Goal: Task Accomplishment & Management: Use online tool/utility

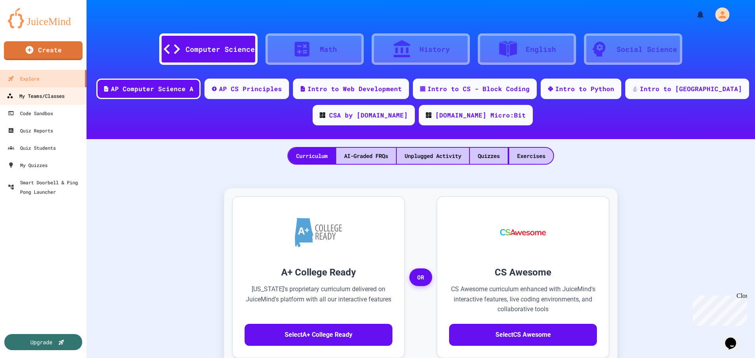
click at [41, 93] on div "My Teams/Classes" at bounding box center [36, 96] width 58 height 10
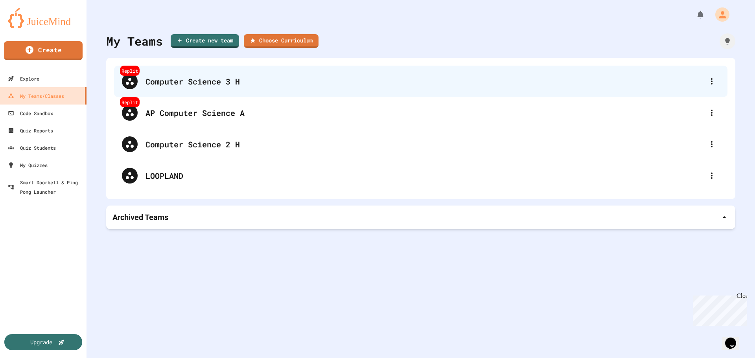
click at [181, 84] on div "Computer Science 3 H" at bounding box center [424, 81] width 558 height 12
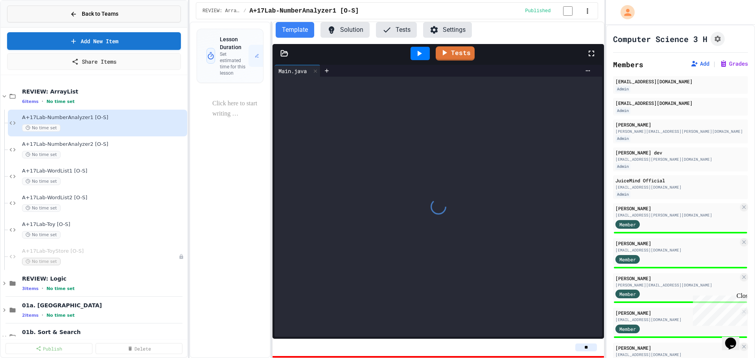
click at [65, 13] on button "Back to Teams" at bounding box center [94, 14] width 174 height 17
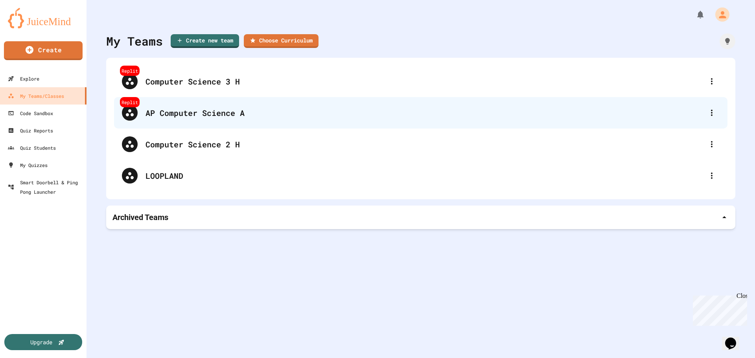
click at [185, 121] on div "Replit AP Computer Science A" at bounding box center [420, 112] width 613 height 31
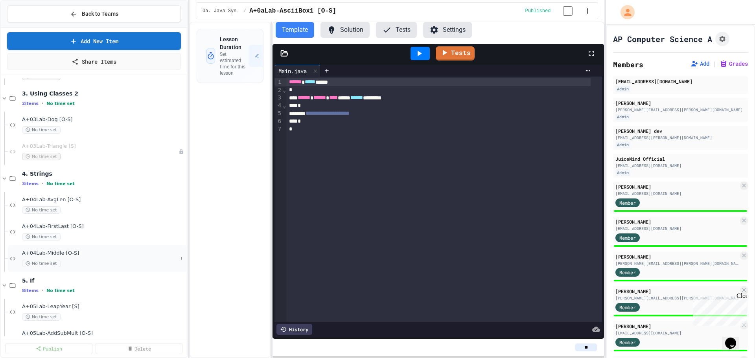
scroll to position [550, 0]
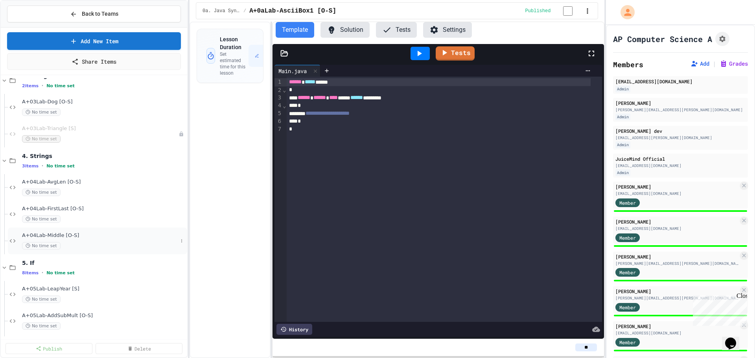
click at [54, 235] on span "A+04Lab-Middle [O-S]" at bounding box center [100, 235] width 156 height 7
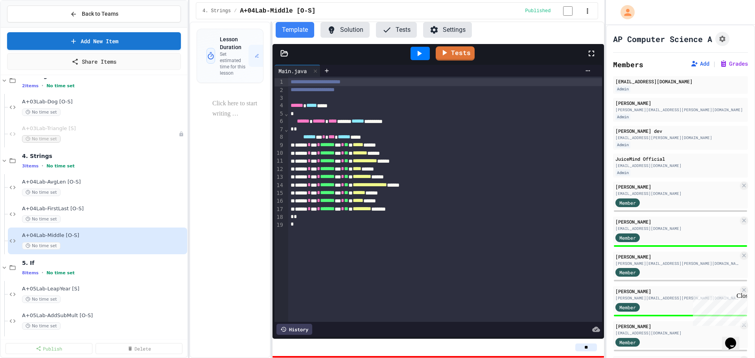
click at [353, 32] on button "Solution" at bounding box center [344, 30] width 49 height 16
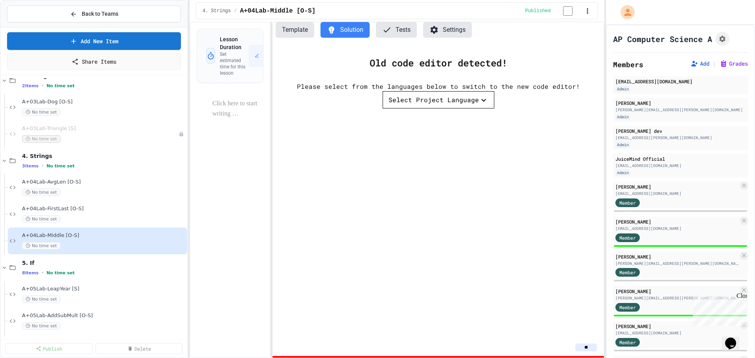
click at [454, 105] on div "Select Project Language" at bounding box center [433, 99] width 90 height 9
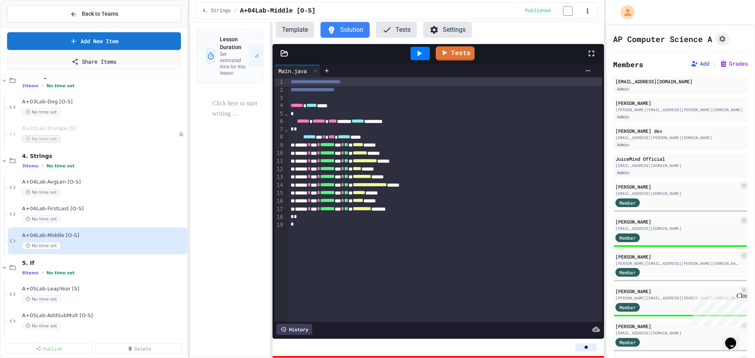
click at [297, 35] on button "Template" at bounding box center [295, 30] width 39 height 16
click at [327, 71] on icon at bounding box center [327, 71] width 6 height 6
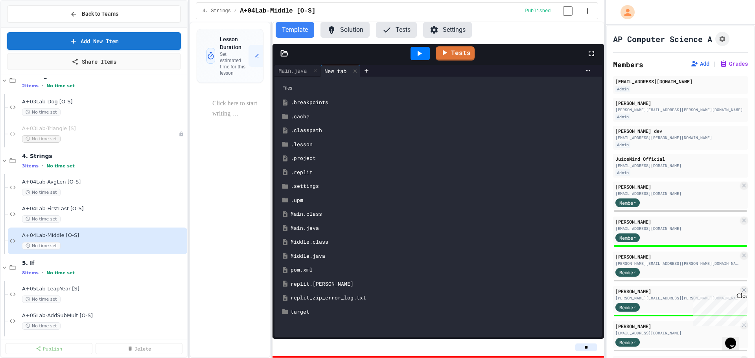
click at [311, 259] on div "Middle.java" at bounding box center [444, 256] width 307 height 8
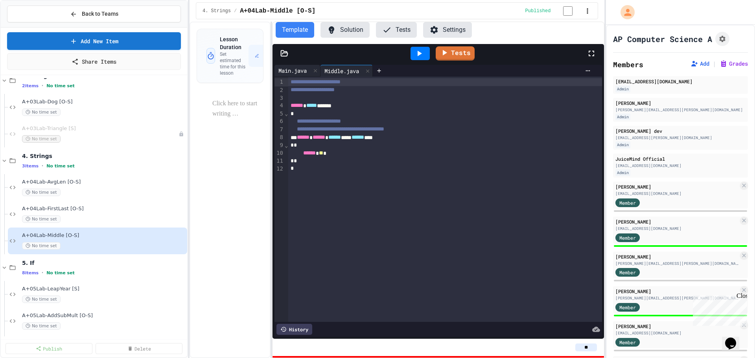
click at [293, 67] on div "Main.java" at bounding box center [297, 71] width 46 height 12
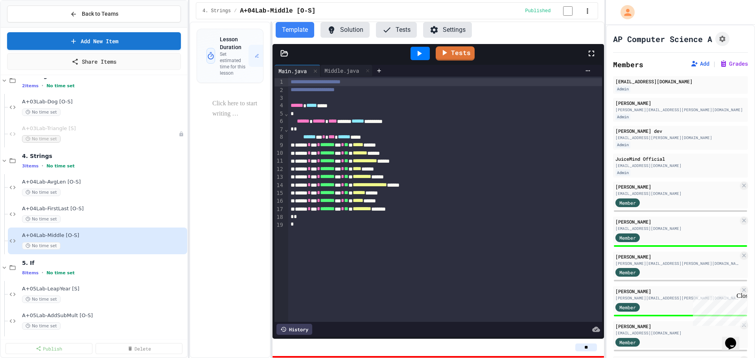
click at [221, 325] on div "Lesson Duration Set estimated time for this lesson Set Time" at bounding box center [230, 190] width 81 height 337
click at [284, 56] on icon at bounding box center [284, 54] width 8 height 8
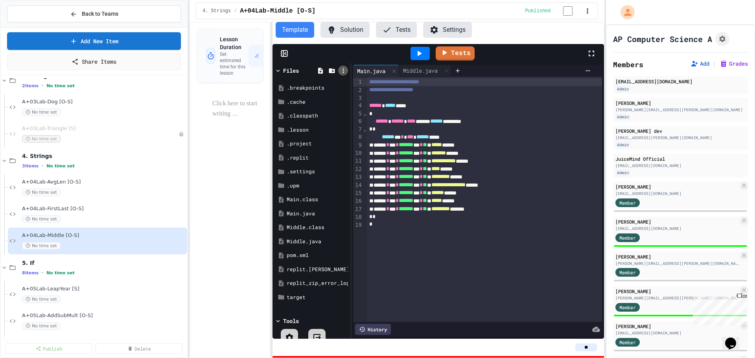
click at [343, 73] on icon at bounding box center [342, 70] width 1 height 5
click at [241, 164] on div at bounding box center [377, 179] width 755 height 358
click at [341, 90] on icon at bounding box center [343, 88] width 7 height 7
click at [620, 208] on div at bounding box center [627, 212] width 14 height 9
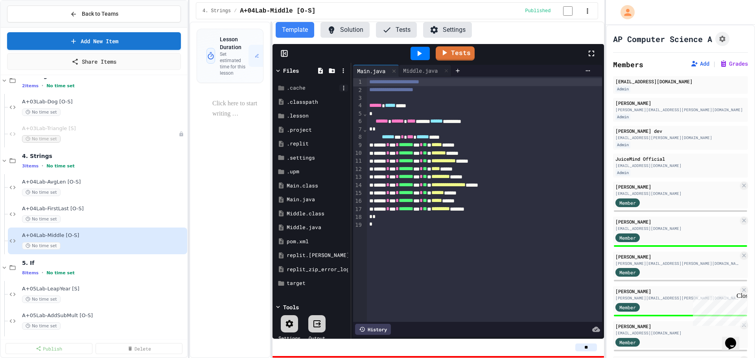
click at [342, 90] on icon at bounding box center [343, 88] width 7 height 7
click at [614, 234] on li "Delete" at bounding box center [642, 241] width 57 height 14
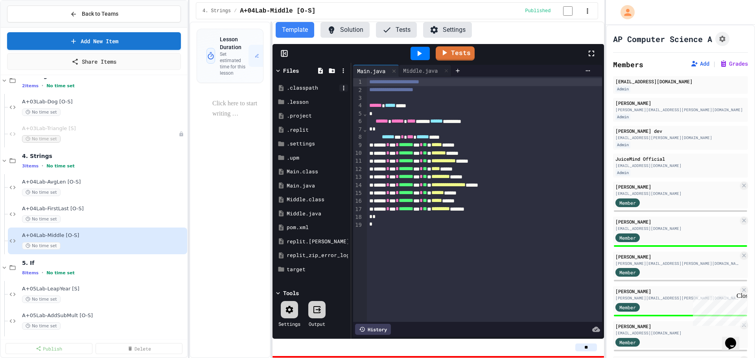
click at [343, 88] on icon at bounding box center [343, 88] width 1 height 5
click at [620, 208] on div at bounding box center [627, 212] width 14 height 9
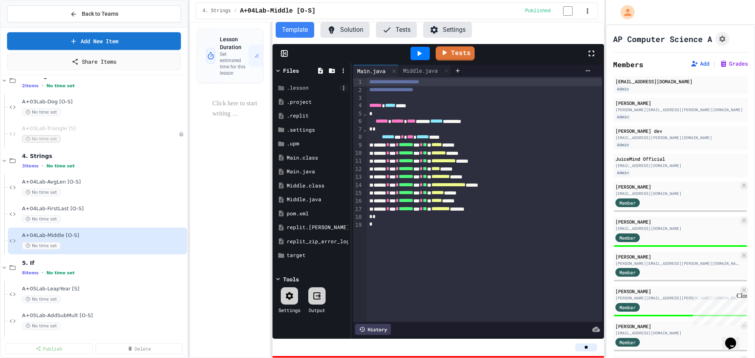
click at [342, 88] on icon at bounding box center [343, 88] width 7 height 7
click at [614, 234] on li "Delete" at bounding box center [642, 241] width 57 height 14
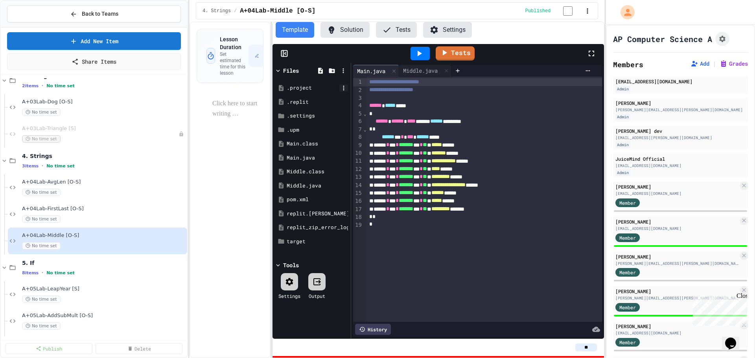
click at [343, 88] on icon at bounding box center [343, 88] width 7 height 7
click at [614, 206] on li "Delete" at bounding box center [641, 213] width 54 height 14
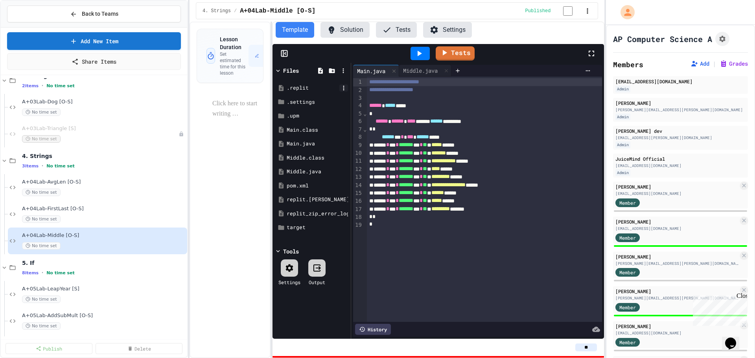
click at [342, 88] on icon at bounding box center [343, 88] width 7 height 7
click at [614, 206] on li "Delete" at bounding box center [641, 213] width 54 height 14
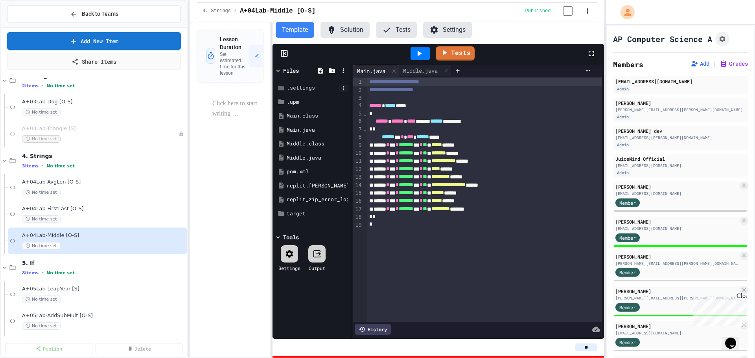
click at [342, 88] on icon at bounding box center [343, 88] width 7 height 7
click at [614, 234] on li "Delete" at bounding box center [642, 241] width 57 height 14
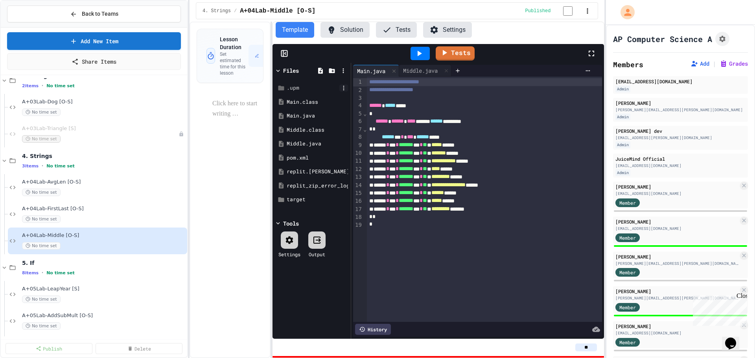
click at [343, 88] on icon at bounding box center [343, 88] width 7 height 7
click at [614, 234] on li "Delete" at bounding box center [642, 241] width 57 height 14
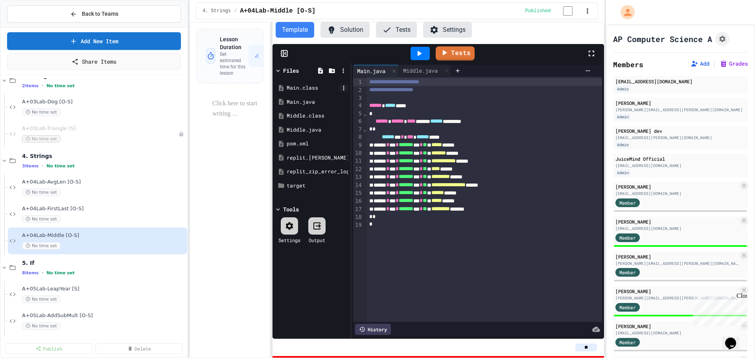
click at [344, 88] on icon at bounding box center [343, 88] width 1 height 5
click at [614, 206] on li "Delete" at bounding box center [641, 213] width 54 height 14
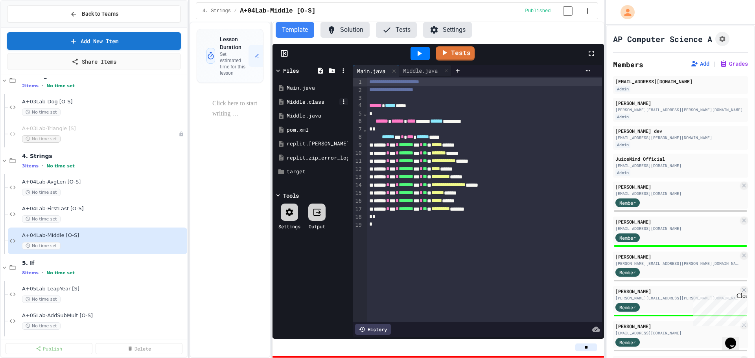
click at [344, 103] on icon at bounding box center [343, 101] width 1 height 5
click at [614, 234] on li "Delete" at bounding box center [641, 241] width 54 height 14
click at [342, 116] on icon at bounding box center [343, 115] width 7 height 7
click at [614, 262] on li "Delete" at bounding box center [641, 269] width 54 height 14
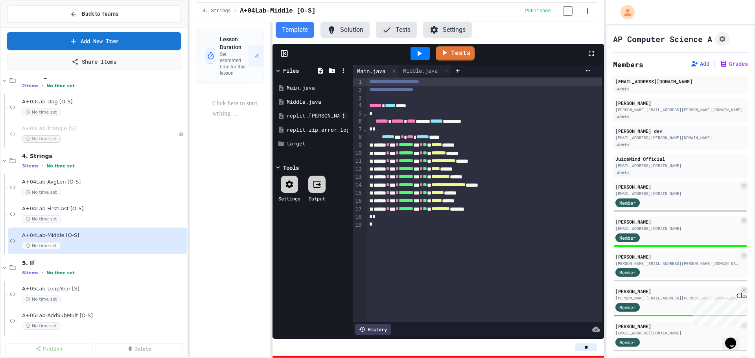
click at [346, 118] on icon at bounding box center [343, 115] width 7 height 7
click at [614, 262] on li "Delete" at bounding box center [641, 269] width 54 height 14
click at [344, 116] on icon at bounding box center [343, 115] width 7 height 7
click at [614, 262] on li "Delete" at bounding box center [641, 269] width 54 height 14
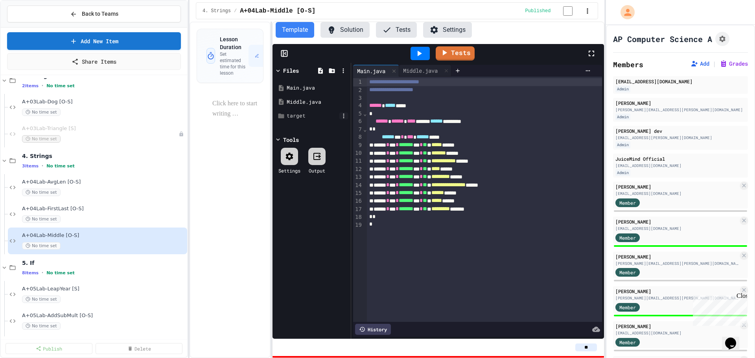
click at [342, 117] on icon at bounding box center [343, 115] width 7 height 7
click at [614, 290] on li "Delete" at bounding box center [642, 297] width 57 height 14
click at [342, 74] on icon at bounding box center [343, 70] width 7 height 7
click at [682, 188] on div at bounding box center [689, 192] width 14 height 9
click at [224, 165] on div "Lesson Duration Set estimated time for this lesson Set Time" at bounding box center [230, 190] width 81 height 337
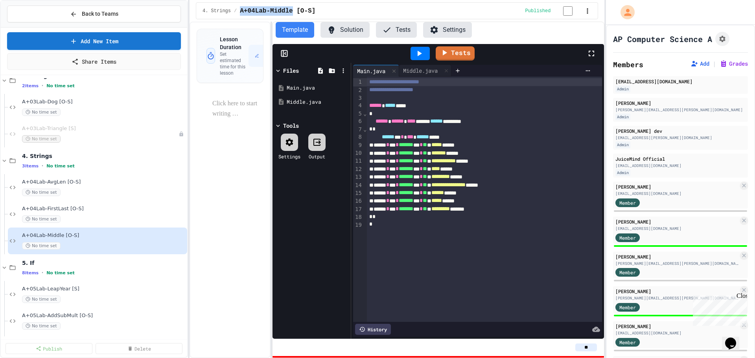
drag, startPoint x: 239, startPoint y: 11, endPoint x: 293, endPoint y: 12, distance: 53.5
click at [293, 12] on div "4. Strings / A+04Lab-Middle [O-S]" at bounding box center [362, 10] width 320 height 9
copy span "A+04Lab-Middle"
click at [237, 278] on div "Lesson Duration Set estimated time for this lesson Set Time" at bounding box center [230, 190] width 81 height 337
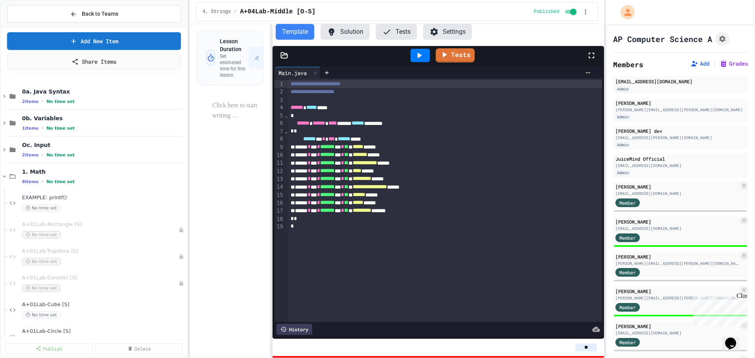
click at [346, 31] on button "Solution" at bounding box center [344, 32] width 49 height 16
click at [283, 57] on icon at bounding box center [284, 56] width 8 height 8
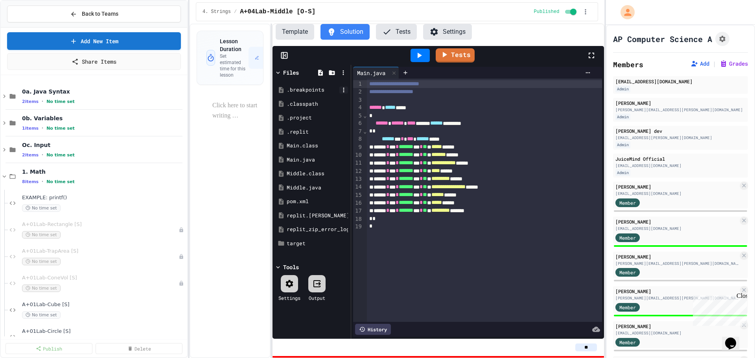
click at [343, 89] on icon at bounding box center [343, 90] width 7 height 7
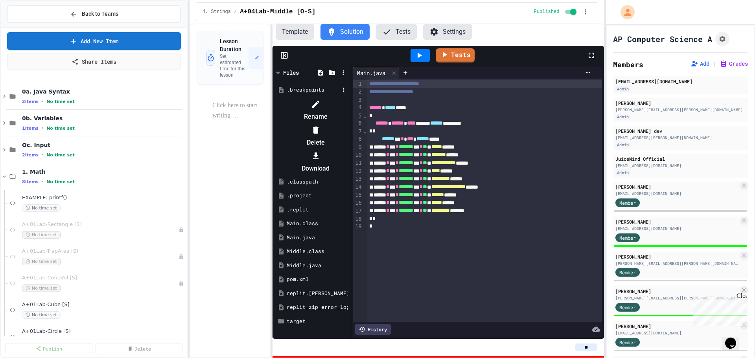
click at [274, 98] on div at bounding box center [311, 98] width 74 height 0
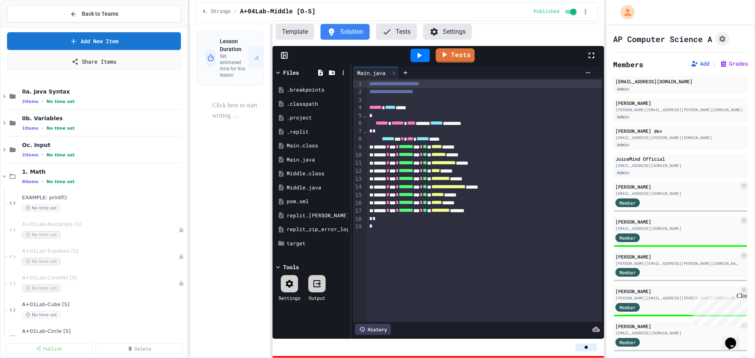
click at [422, 57] on icon at bounding box center [418, 55] width 9 height 9
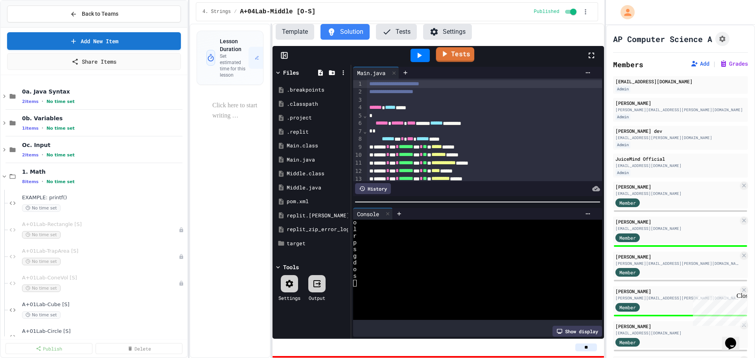
click at [458, 56] on link "Tests" at bounding box center [455, 54] width 39 height 15
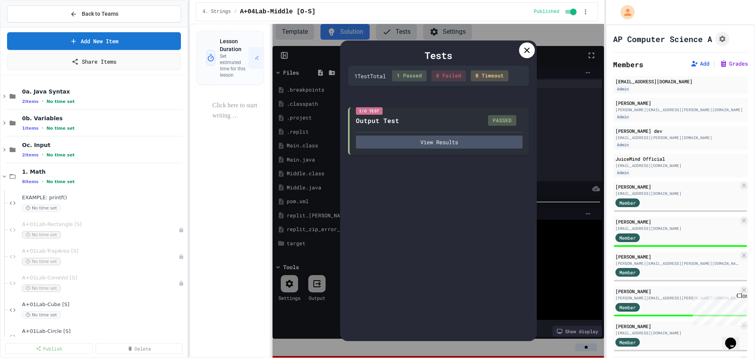
click at [527, 51] on icon at bounding box center [527, 51] width 6 height 6
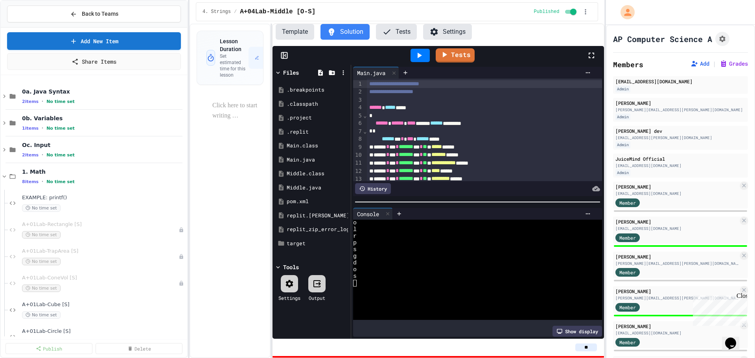
click at [292, 34] on button "Template" at bounding box center [295, 32] width 39 height 16
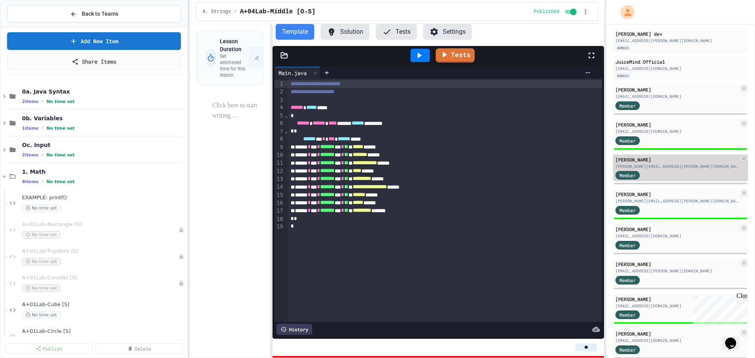
scroll to position [118, 0]
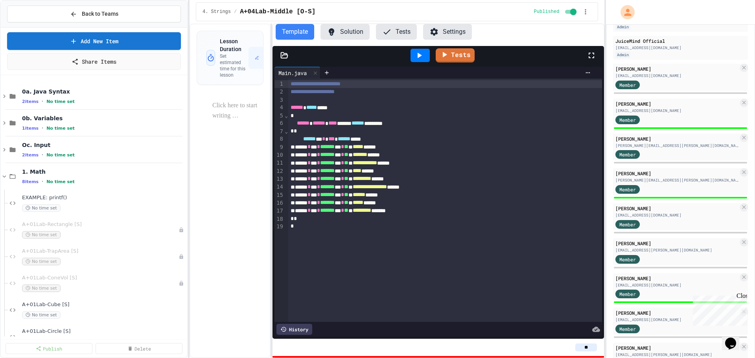
click at [218, 346] on div "Lesson Duration Set estimated time for this lesson Set Time" at bounding box center [230, 191] width 81 height 335
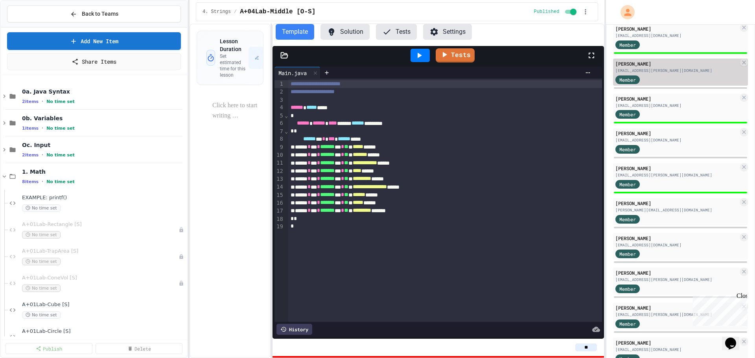
scroll to position [315, 0]
